Goal: Transaction & Acquisition: Purchase product/service

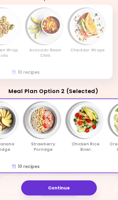
scroll to position [0, 72]
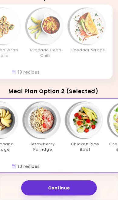
click at [86, 123] on img "Info - Chicken Rice Bowl - Meal Plan Option 2 (Selected)" at bounding box center [85, 120] width 36 height 36
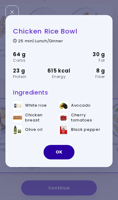
click at [64, 159] on button "OK" at bounding box center [58, 152] width 31 height 14
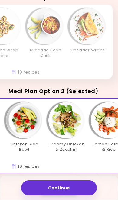
scroll to position [0, 132]
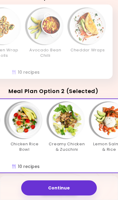
click at [67, 127] on img "Info - Creamy Chicken & Zucchini - Meal Plan Option 2 (Selected)" at bounding box center [67, 120] width 36 height 36
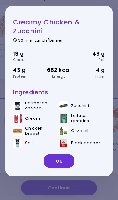
click at [64, 168] on button "OK" at bounding box center [58, 161] width 31 height 14
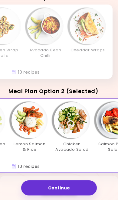
scroll to position [0, 215]
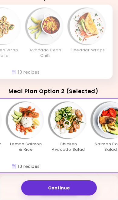
click at [70, 124] on img "Info - Chicken Avocado Salad - Meal Plan Option 2 (Selected)" at bounding box center [68, 120] width 36 height 36
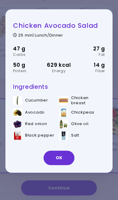
click at [66, 165] on button "OK" at bounding box center [58, 157] width 31 height 14
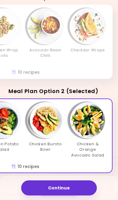
scroll to position [0, 323]
click at [92, 125] on img "Info - Chicken & Orange Avocado Salad - Meal Plan Option 2 (Selected)" at bounding box center [87, 120] width 36 height 36
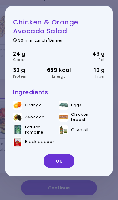
click at [65, 168] on button "OK" at bounding box center [58, 161] width 31 height 14
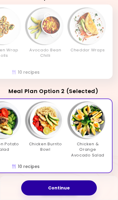
click at [74, 195] on button "Continue" at bounding box center [58, 187] width 75 height 15
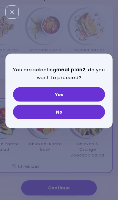
click at [86, 102] on button "Yes" at bounding box center [59, 94] width 92 height 14
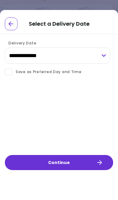
click at [84, 170] on button "Continue" at bounding box center [59, 162] width 108 height 15
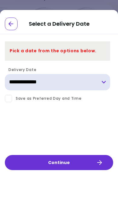
click at [106, 83] on select "**********" at bounding box center [57, 82] width 105 height 16
select select "**********"
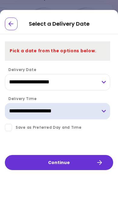
click at [104, 113] on select "**********" at bounding box center [57, 111] width 105 height 16
select select "*"
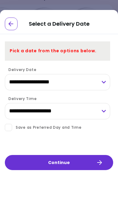
click at [95, 170] on button "Continue" at bounding box center [59, 162] width 108 height 15
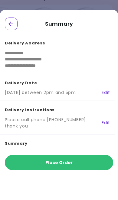
click at [95, 170] on button "Place Order" at bounding box center [59, 162] width 108 height 15
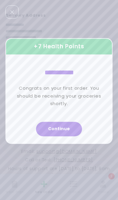
scroll to position [0, 0]
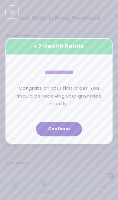
click at [70, 136] on button "Continue" at bounding box center [59, 129] width 46 height 14
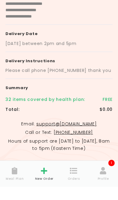
scroll to position [62, 0]
